Goal: Task Accomplishment & Management: Use online tool/utility

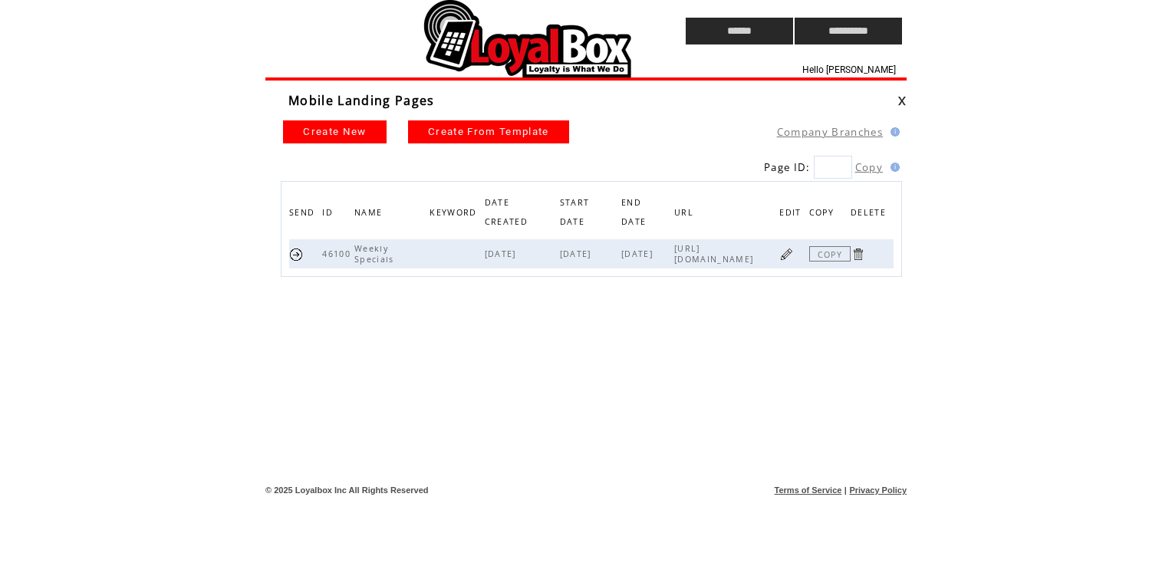
click at [560, 91] on td "Mobile Landing Pages" at bounding box center [585, 95] width 641 height 28
click at [562, 57] on td at bounding box center [446, 31] width 363 height 62
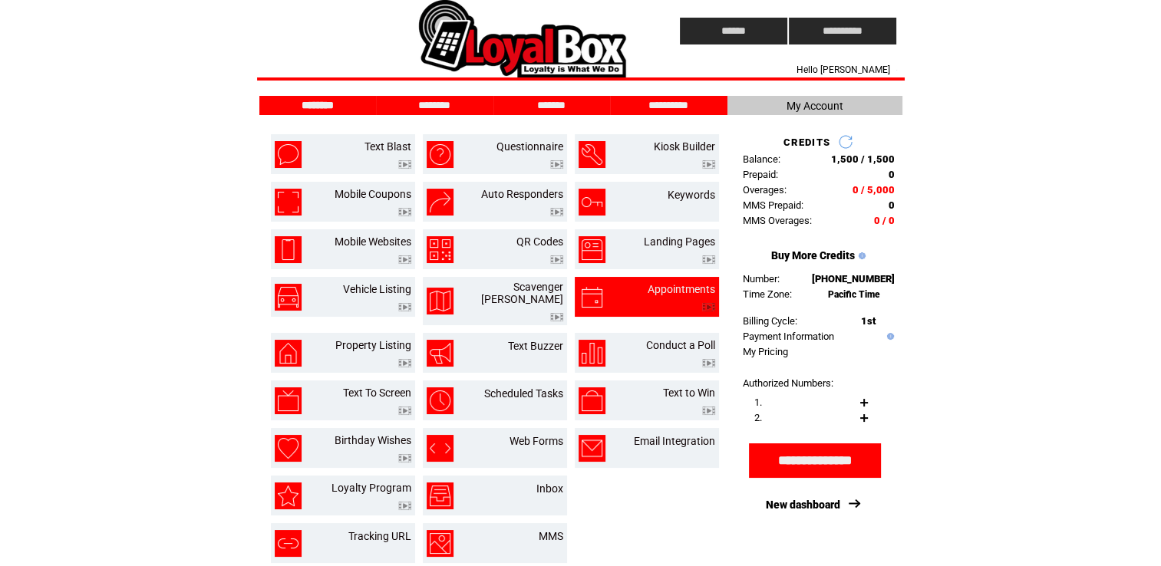
click at [672, 295] on td at bounding box center [681, 303] width 68 height 16
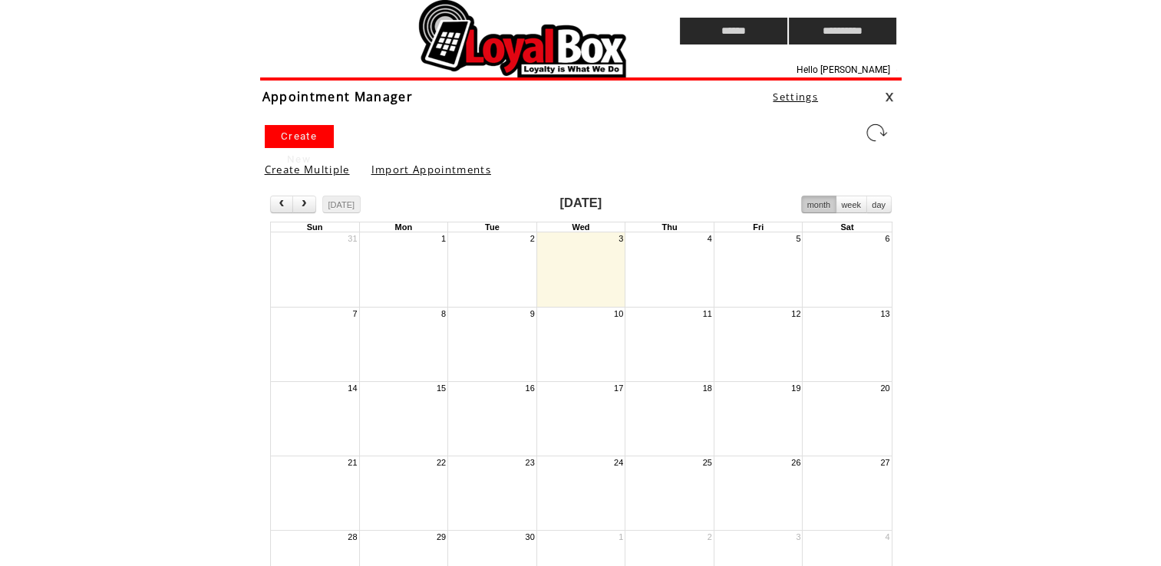
click at [502, 39] on td at bounding box center [441, 31] width 363 height 62
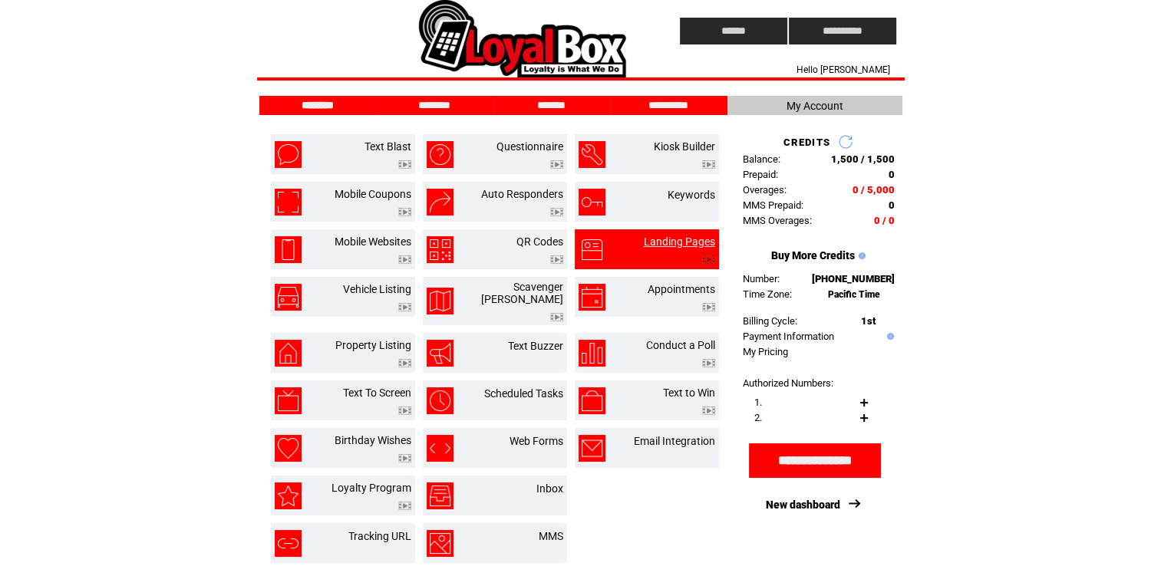
click at [678, 239] on link "Landing Pages" at bounding box center [679, 241] width 71 height 12
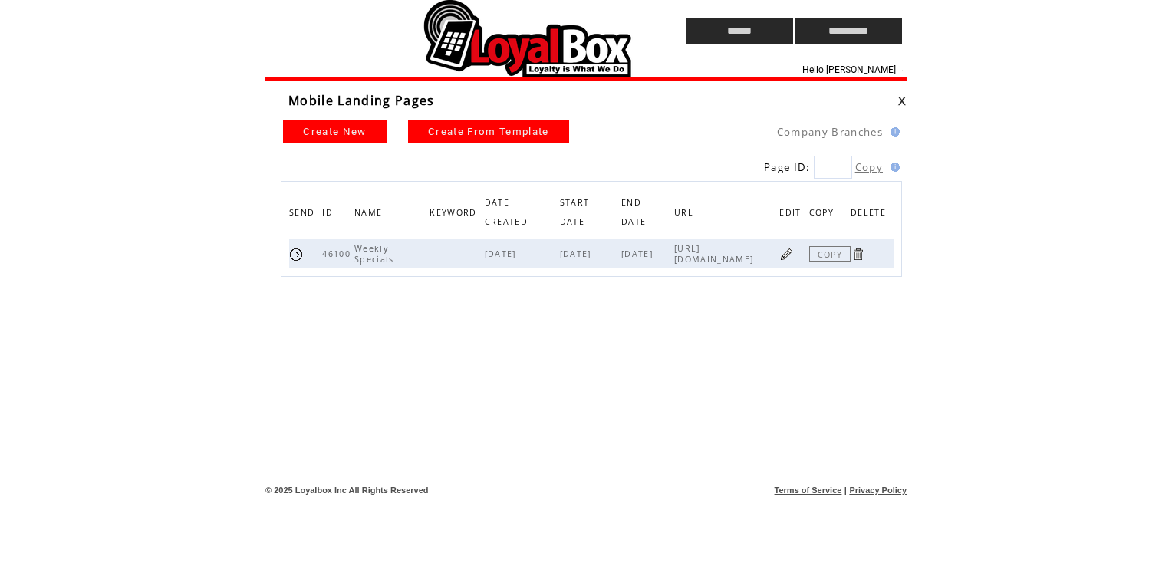
click at [787, 256] on link at bounding box center [786, 254] width 15 height 15
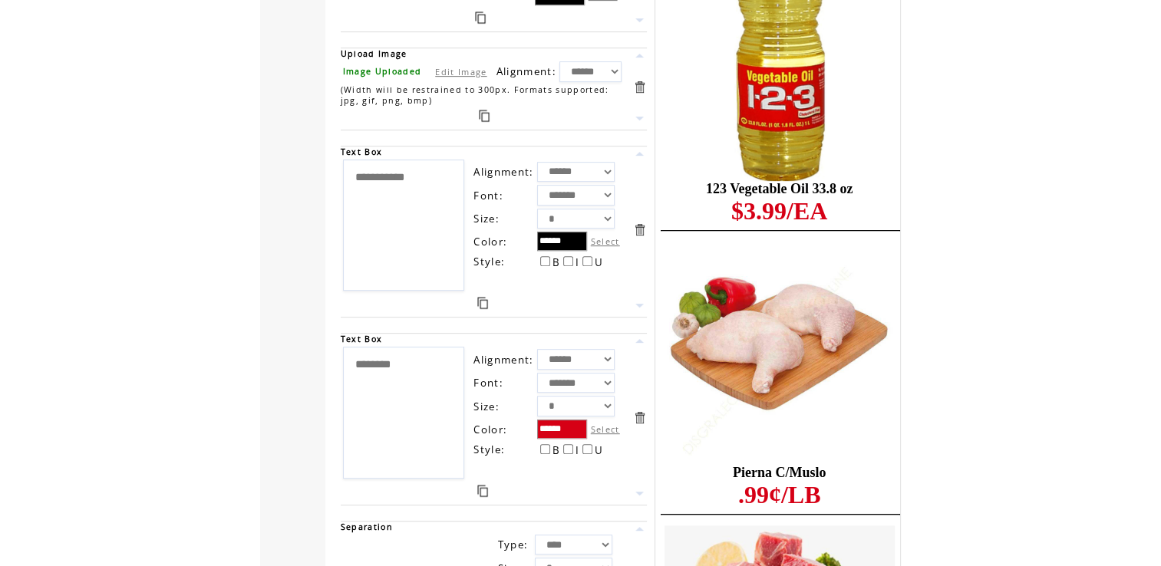
scroll to position [6440, 0]
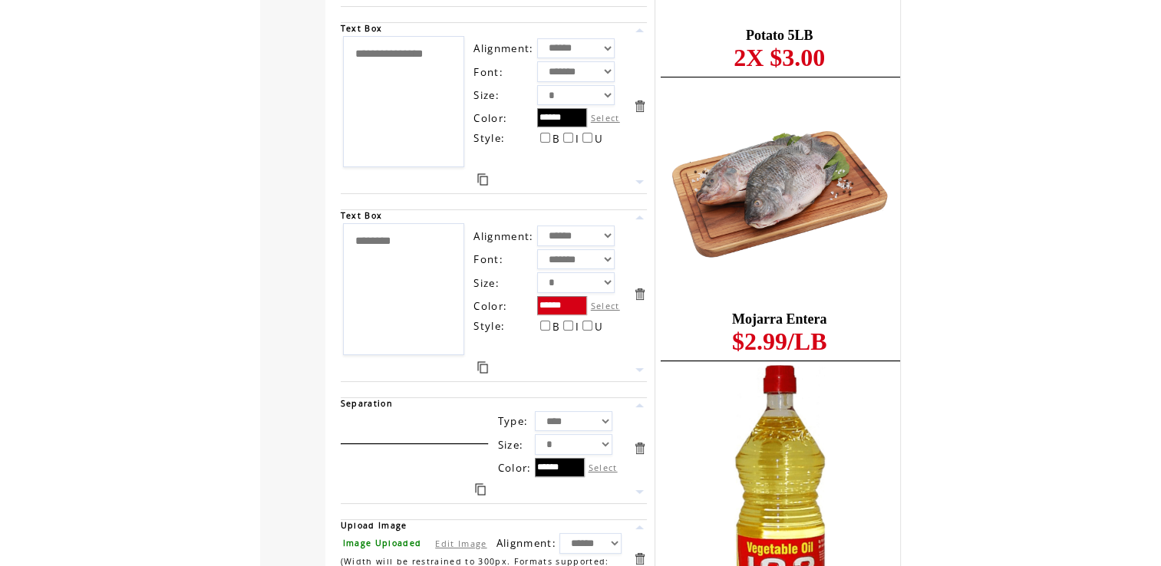
scroll to position [5969, 0]
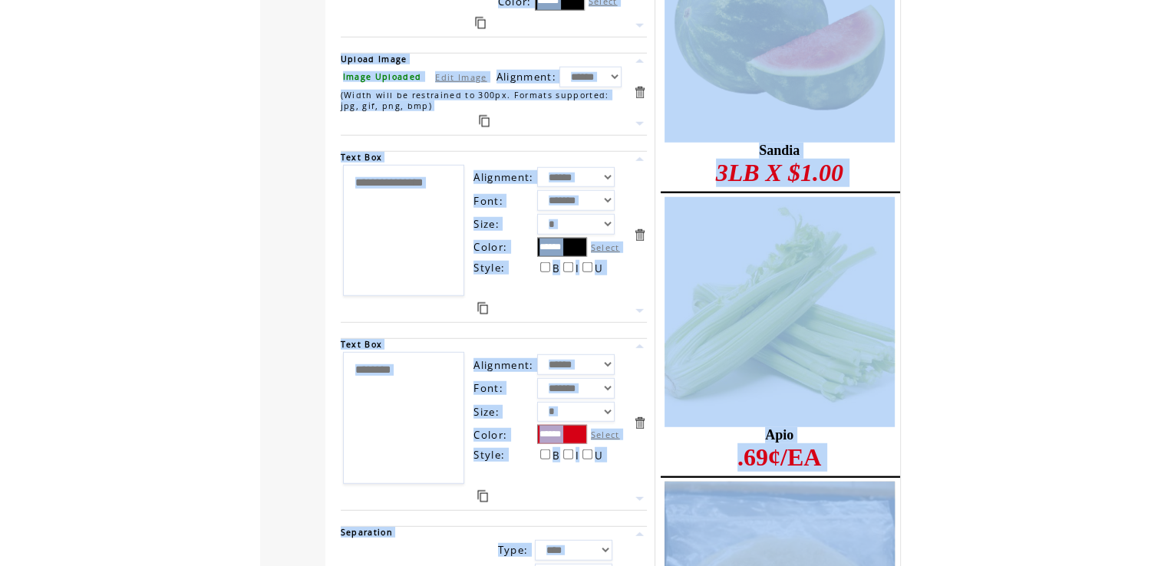
scroll to position [4050, 0]
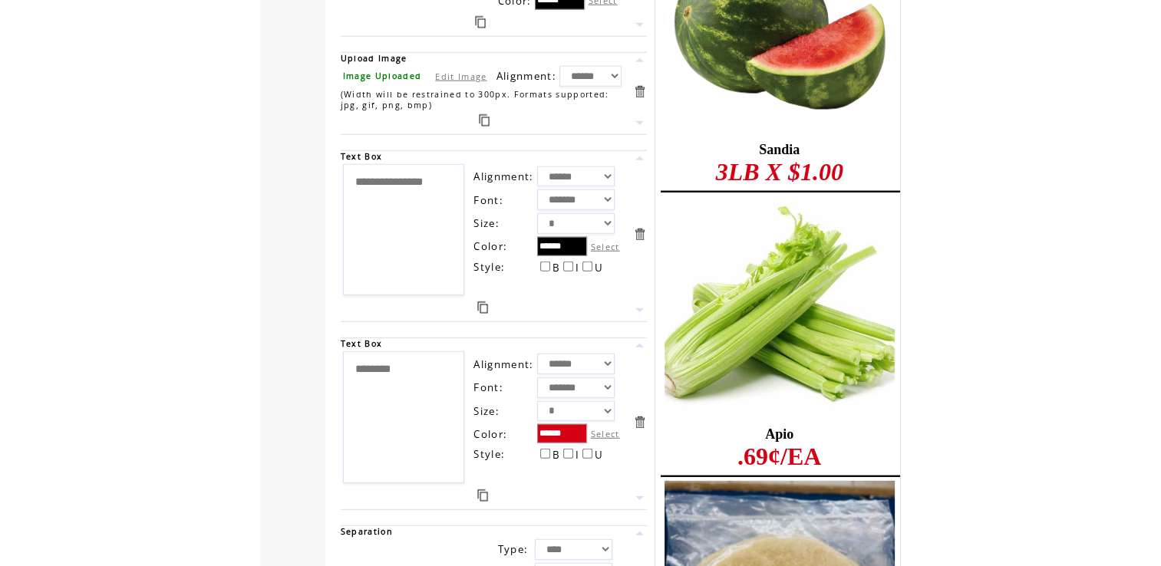
click at [370, 356] on textarea "********" at bounding box center [404, 417] width 122 height 132
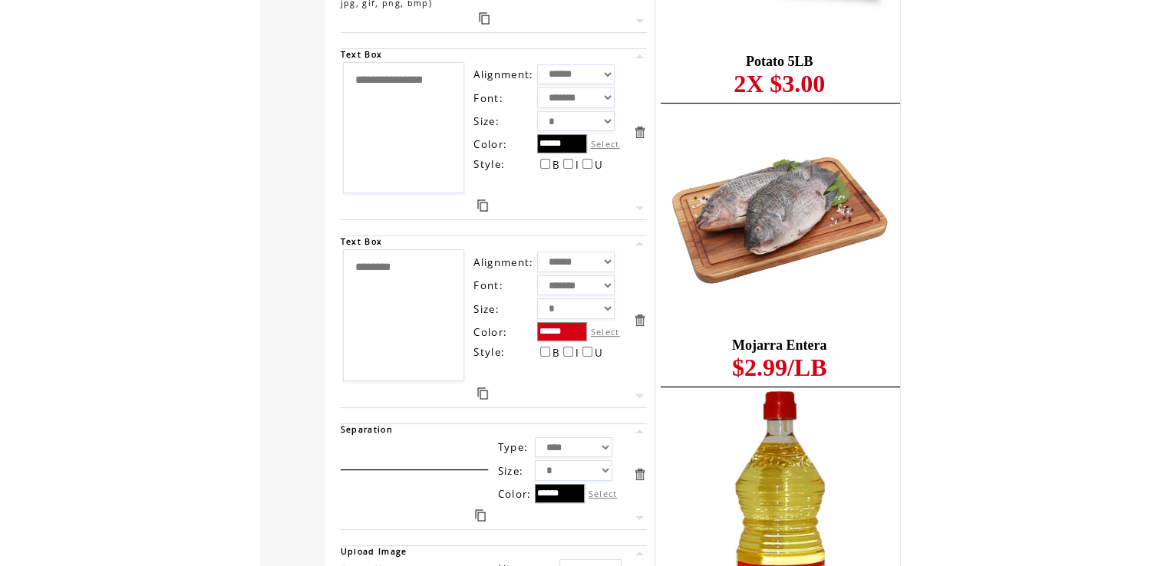
scroll to position [0, 0]
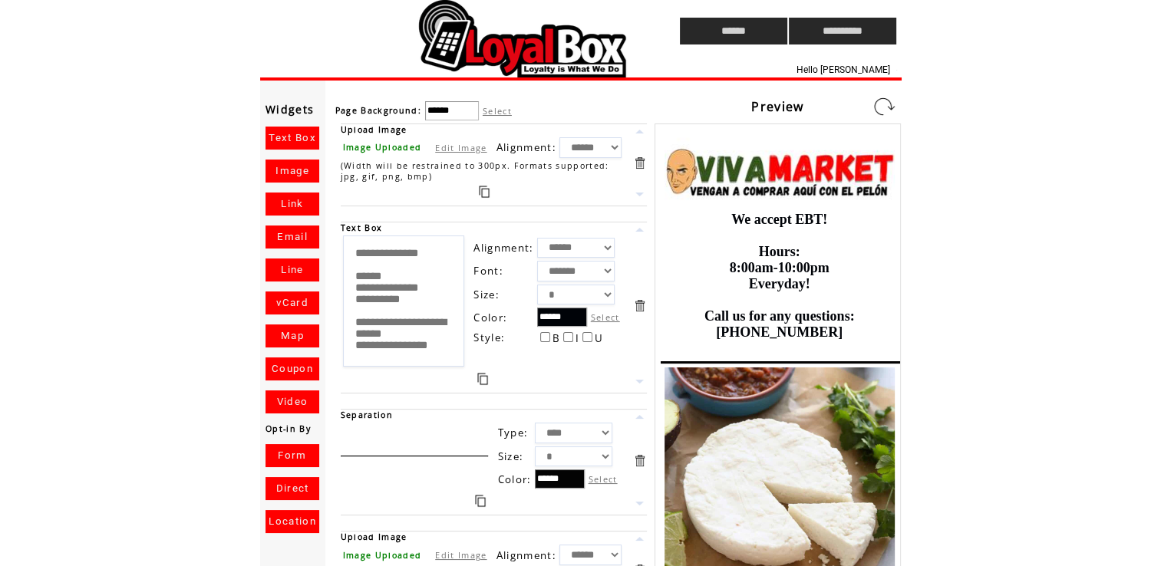
type textarea "********"
click at [884, 99] on link at bounding box center [883, 106] width 25 height 25
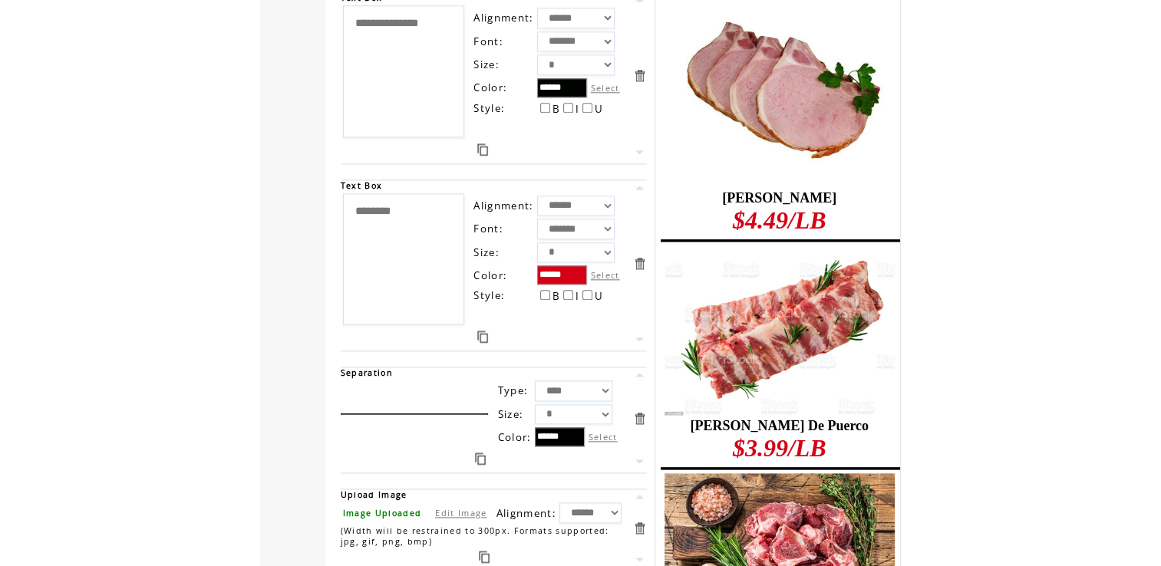
scroll to position [1826, 0]
